Goal: Find contact information: Find contact information

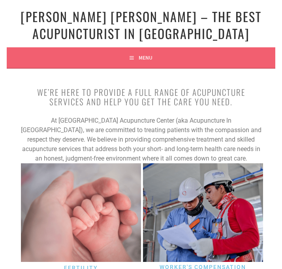
click at [145, 55] on button "Menu" at bounding box center [140, 57] width 23 height 21
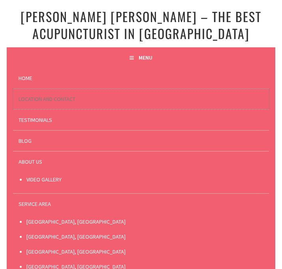
click at [50, 101] on link "Location and Contact" at bounding box center [141, 99] width 256 height 21
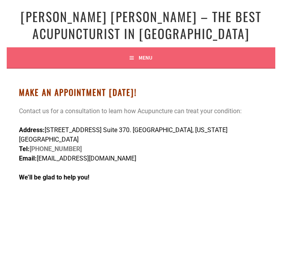
click at [112, 58] on nav "Menu Home Location and Contact Testimonials Blog About Us Video Gallery Service…" at bounding box center [141, 57] width 269 height 21
click at [131, 58] on button "Menu" at bounding box center [140, 57] width 23 height 21
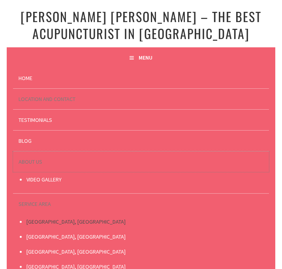
click at [37, 167] on link "About Us" at bounding box center [141, 162] width 256 height 21
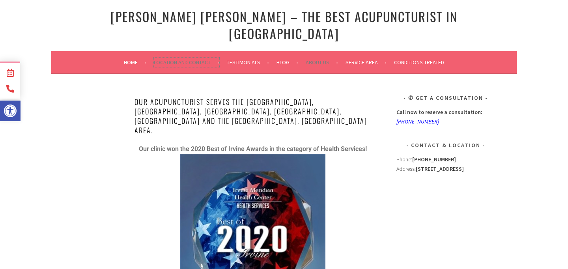
click at [199, 58] on link "Location and Contact" at bounding box center [187, 62] width 66 height 9
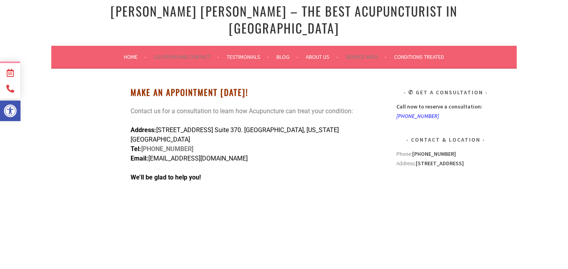
scroll to position [5, 0]
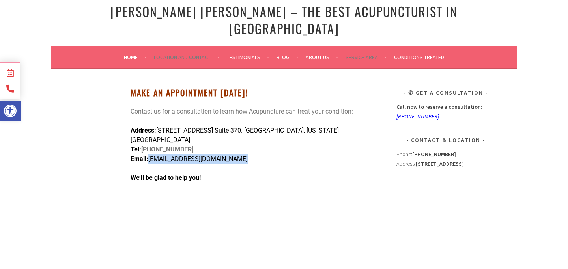
drag, startPoint x: 151, startPoint y: 136, endPoint x: 270, endPoint y: 142, distance: 119.4
click at [270, 142] on div "Make An Appointment Today! Contact us for a consultation to learn how Acupunctu…" at bounding box center [253, 218] width 245 height 261
copy span "AcupunctureInIrvine@gmail.com"
click at [304, 48] on ul "Home Location and Contact Testimonials Blog About Us Video Gallery Service Area…" at bounding box center [284, 57] width 422 height 19
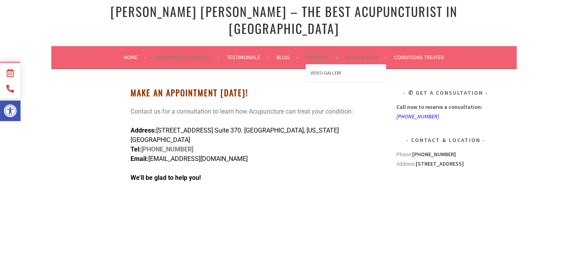
click at [314, 52] on link "About Us" at bounding box center [322, 56] width 32 height 9
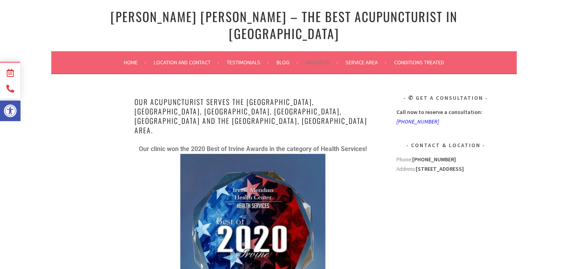
scroll to position [16, 0]
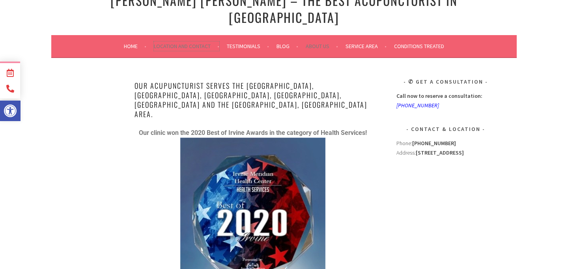
click at [199, 41] on link "Location and Contact" at bounding box center [187, 45] width 66 height 9
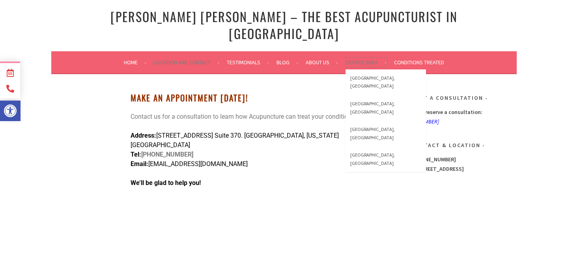
click at [366, 58] on link "Service Area" at bounding box center [366, 62] width 41 height 9
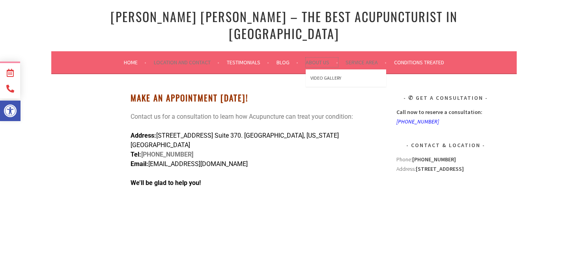
click at [306, 58] on link "About Us" at bounding box center [322, 62] width 32 height 9
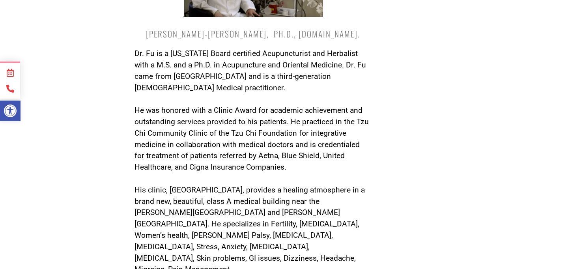
scroll to position [431, 0]
